Goal: Navigation & Orientation: Find specific page/section

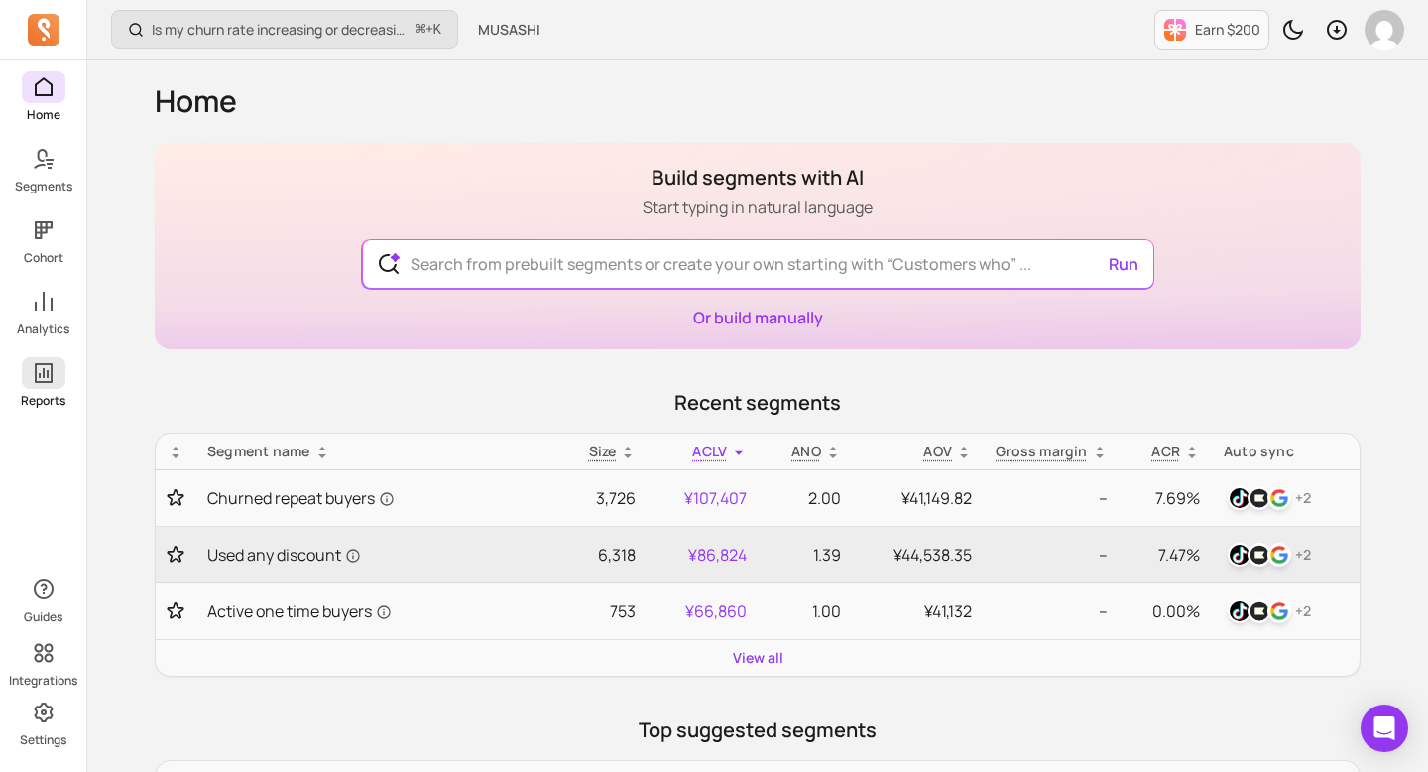
click at [45, 382] on icon at bounding box center [44, 373] width 18 height 20
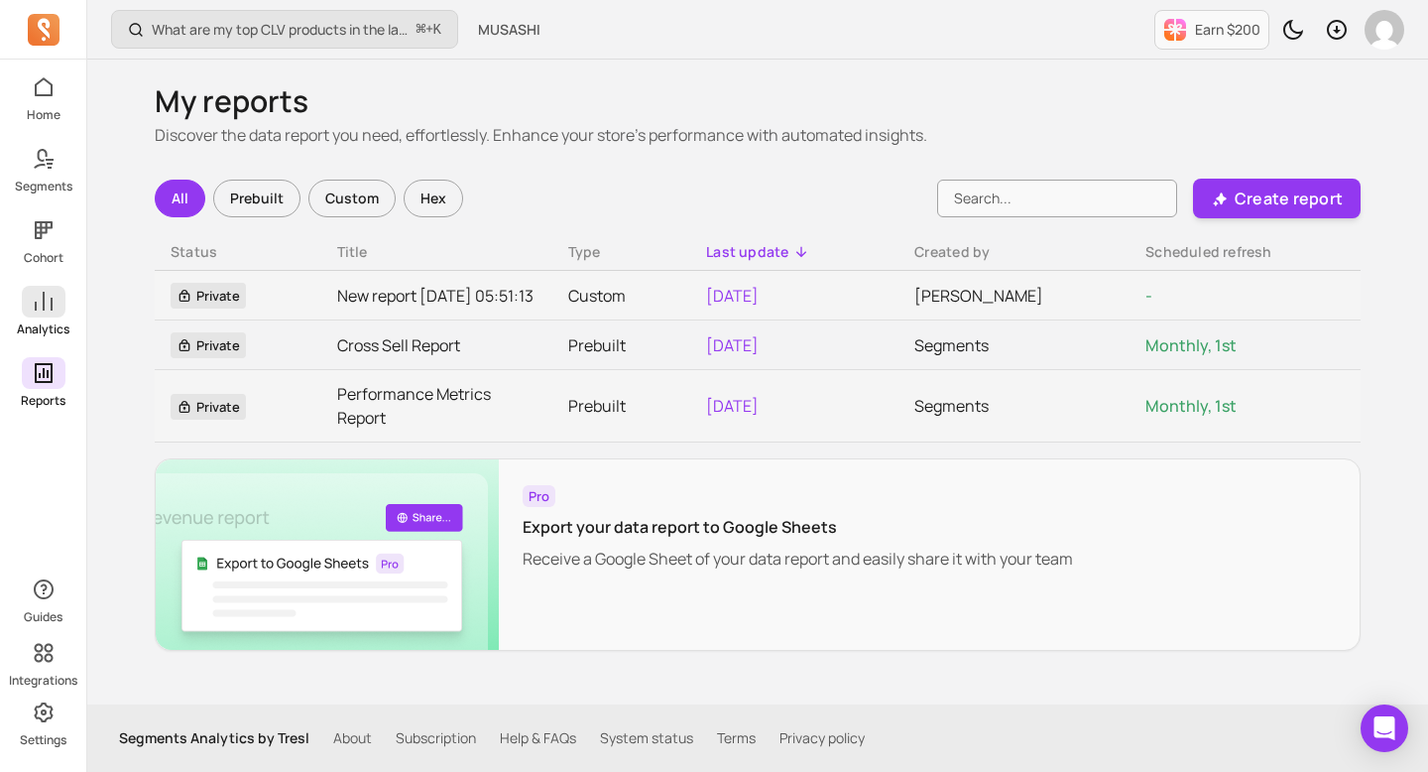
click at [43, 325] on p "Analytics" at bounding box center [43, 329] width 53 height 16
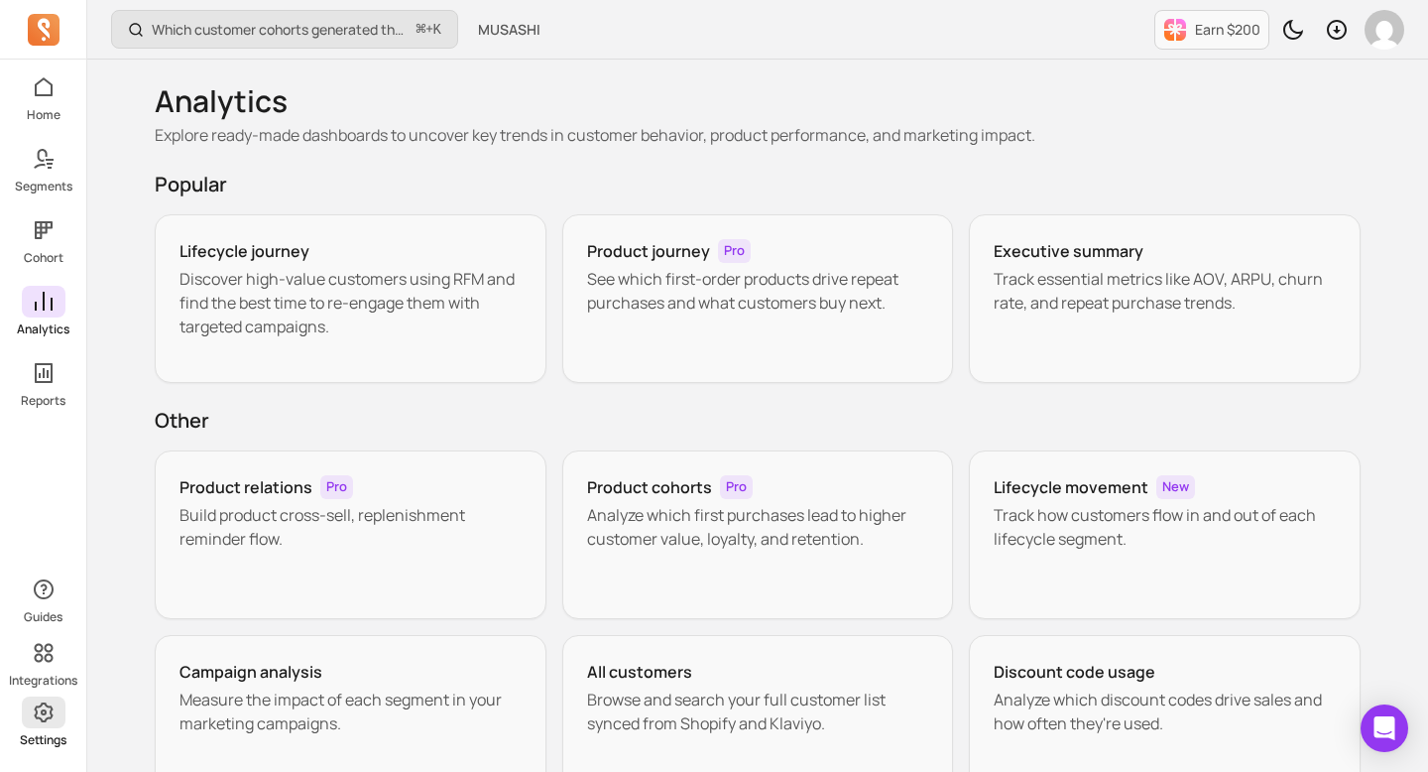
click at [44, 720] on icon at bounding box center [43, 712] width 19 height 20
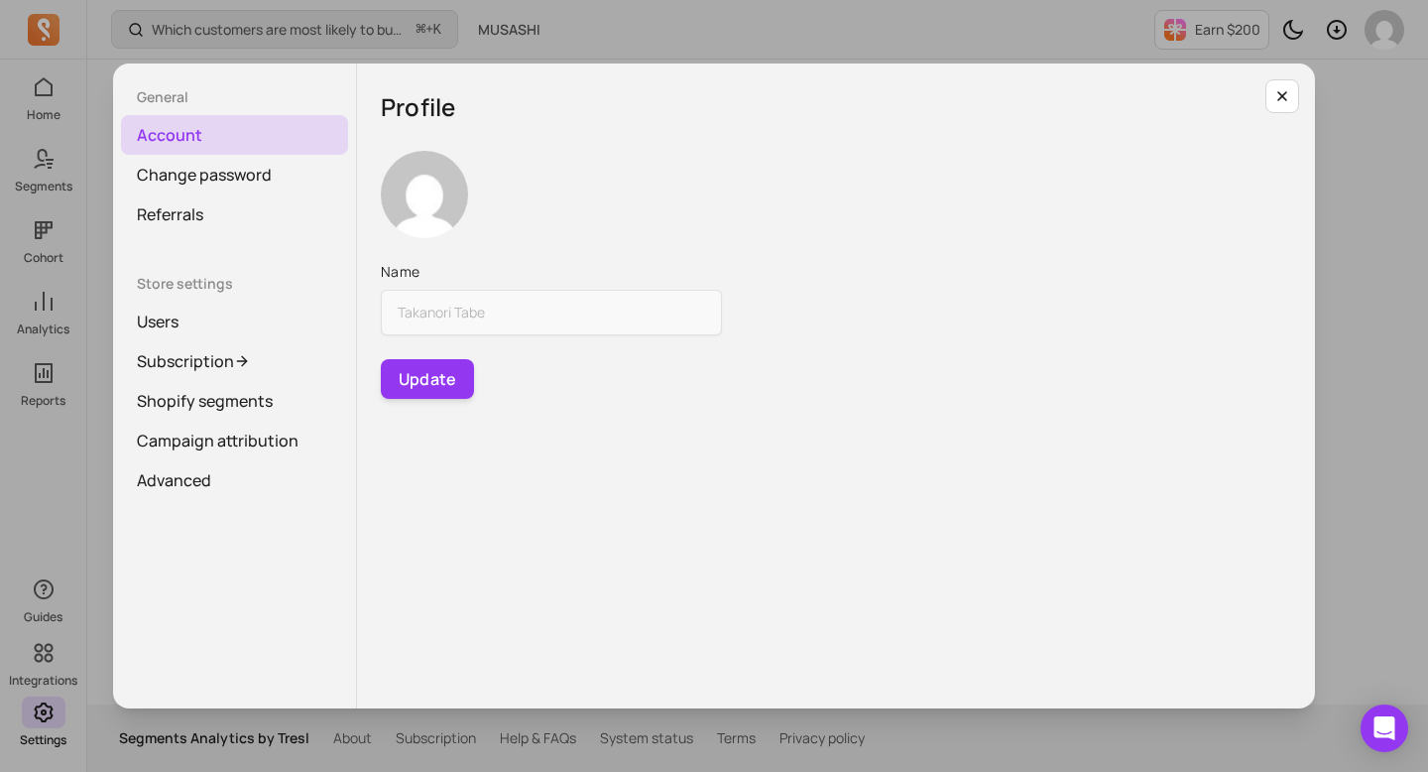
click at [43, 653] on div "General Account Change password Referrals Store settings Users Subscription Sho…" at bounding box center [714, 386] width 1397 height 740
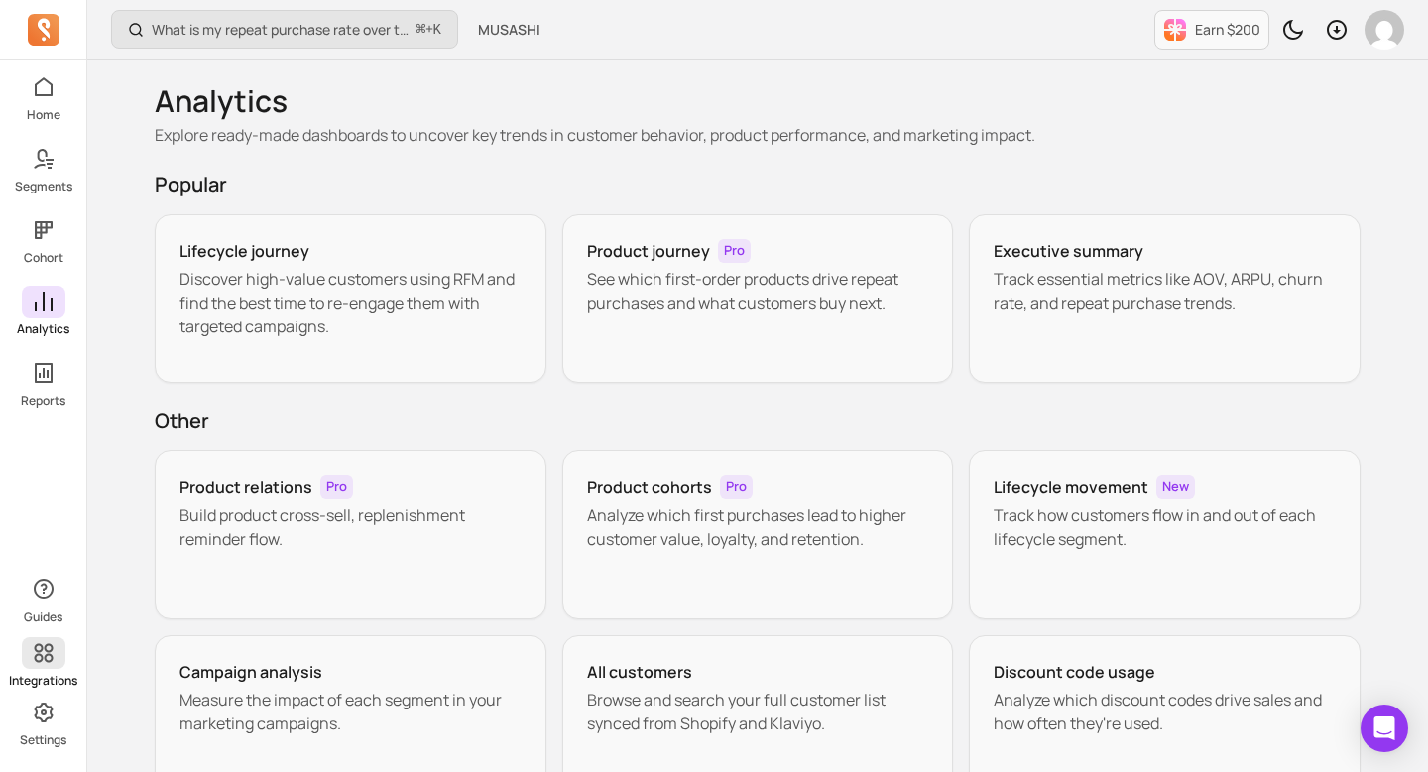
click at [47, 641] on icon at bounding box center [44, 653] width 24 height 24
